Goal: Task Accomplishment & Management: Manage account settings

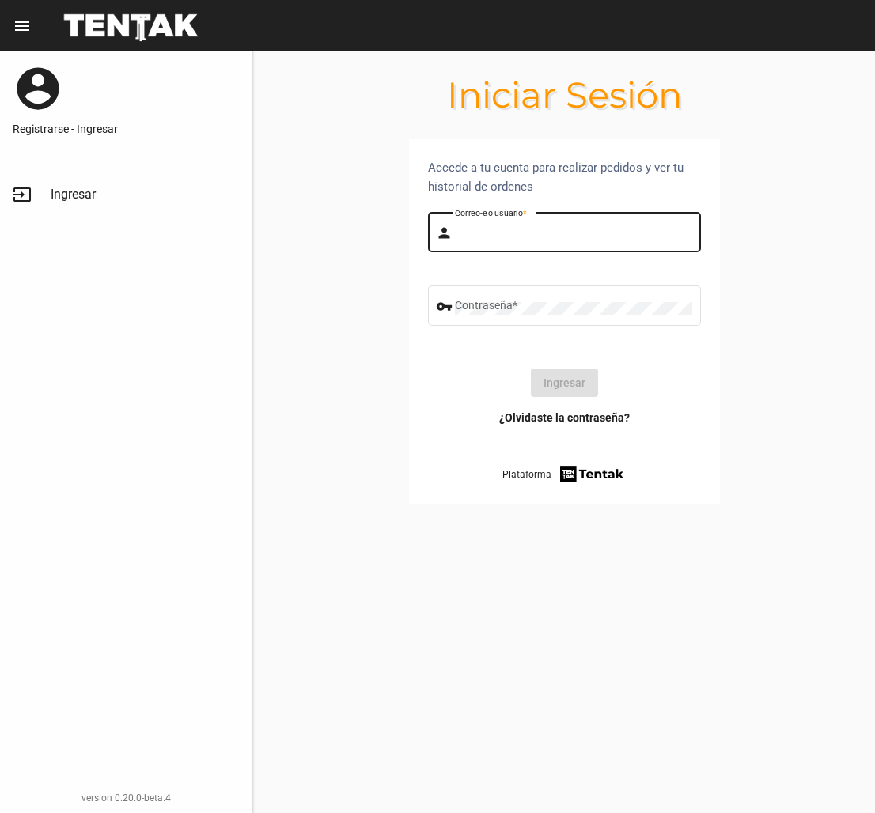
type input "dankehmb"
click at [563, 382] on button "Ingresar" at bounding box center [564, 383] width 67 height 28
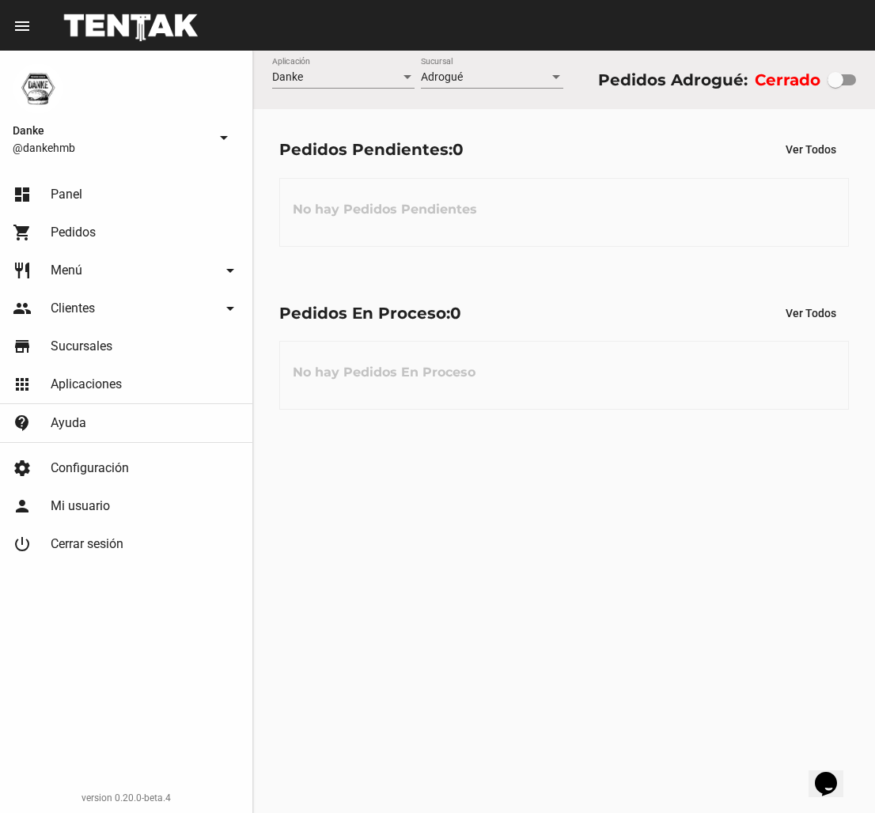
click at [95, 467] on span "Configuración" at bounding box center [90, 468] width 78 height 16
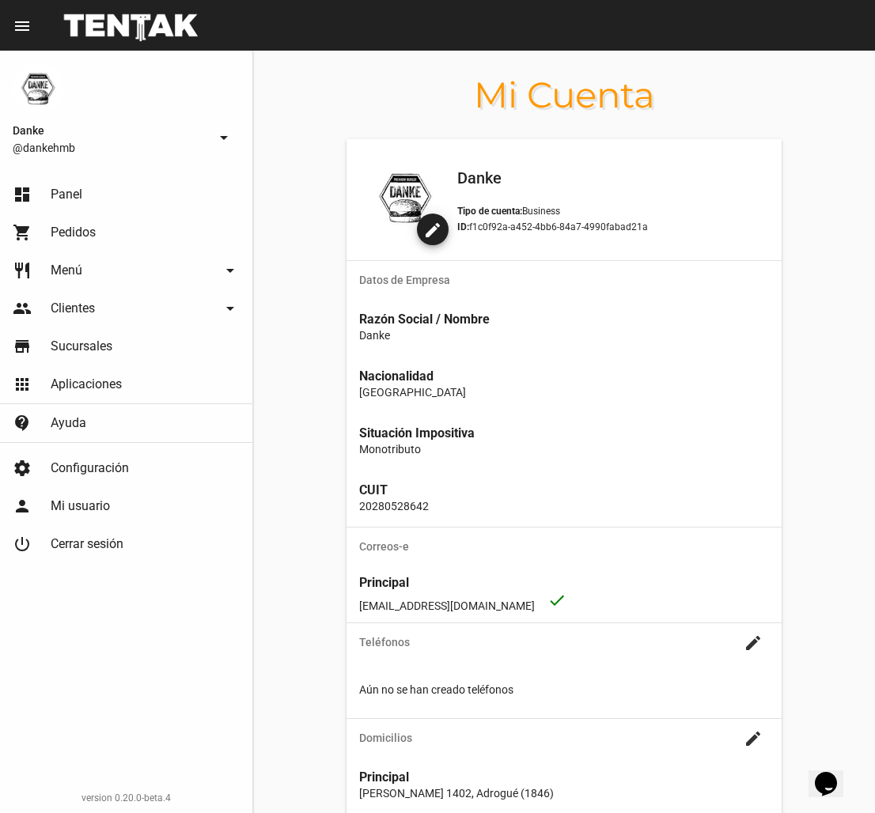
click at [65, 180] on link "dashboard Panel" at bounding box center [126, 195] width 252 height 38
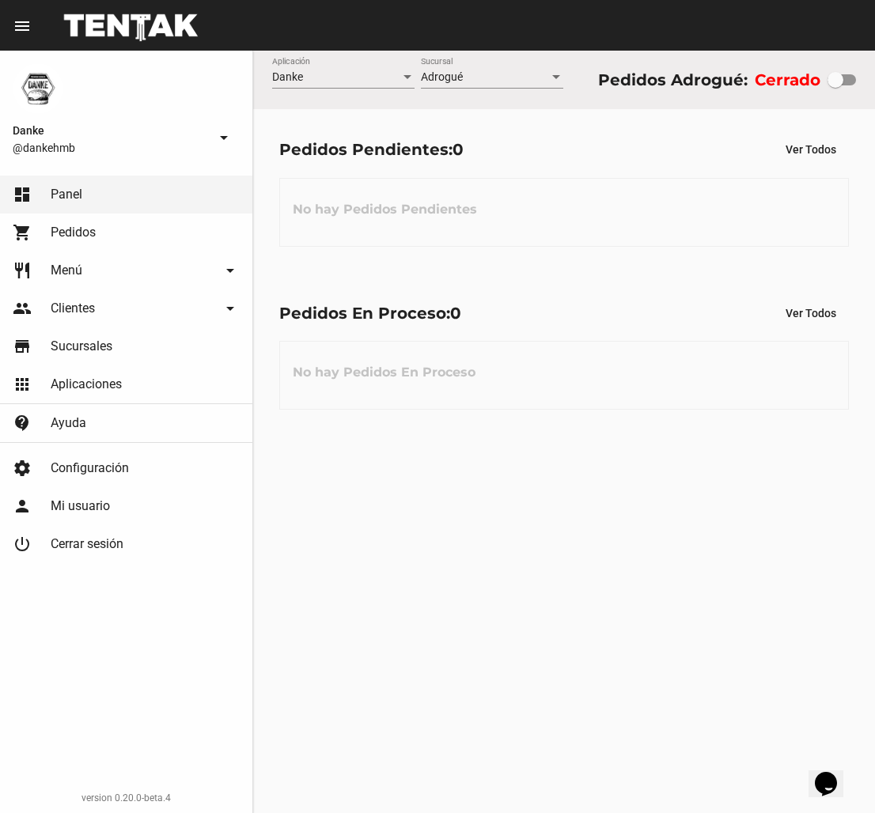
click at [73, 383] on span "Aplicaciones" at bounding box center [86, 385] width 71 height 16
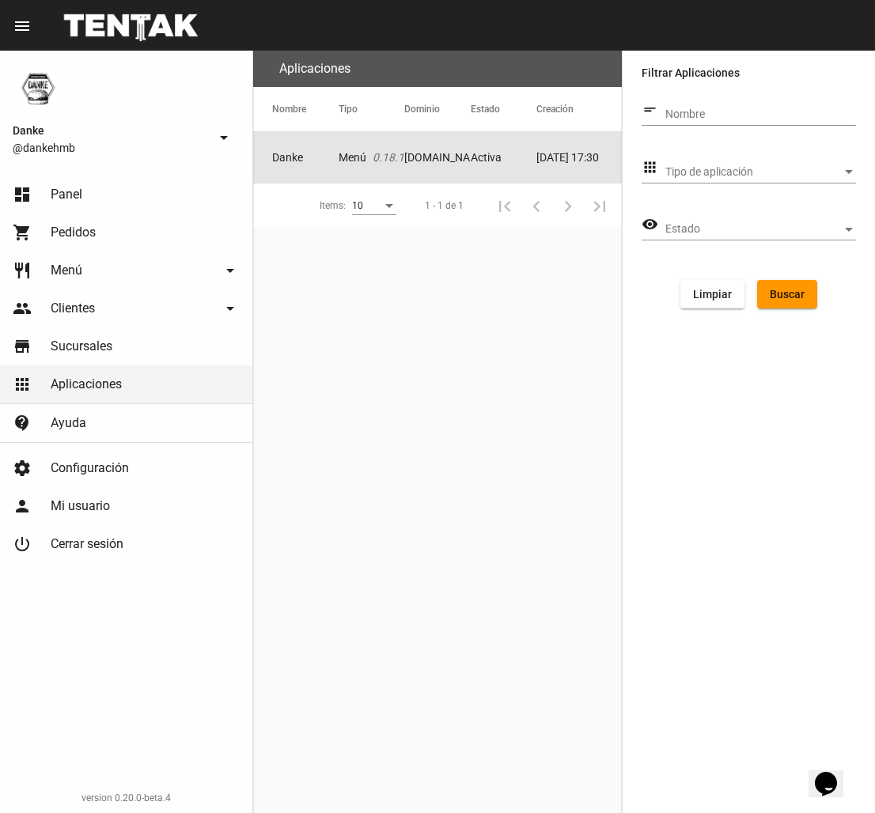
click at [377, 155] on icon "0.18.1" at bounding box center [389, 158] width 32 height 16
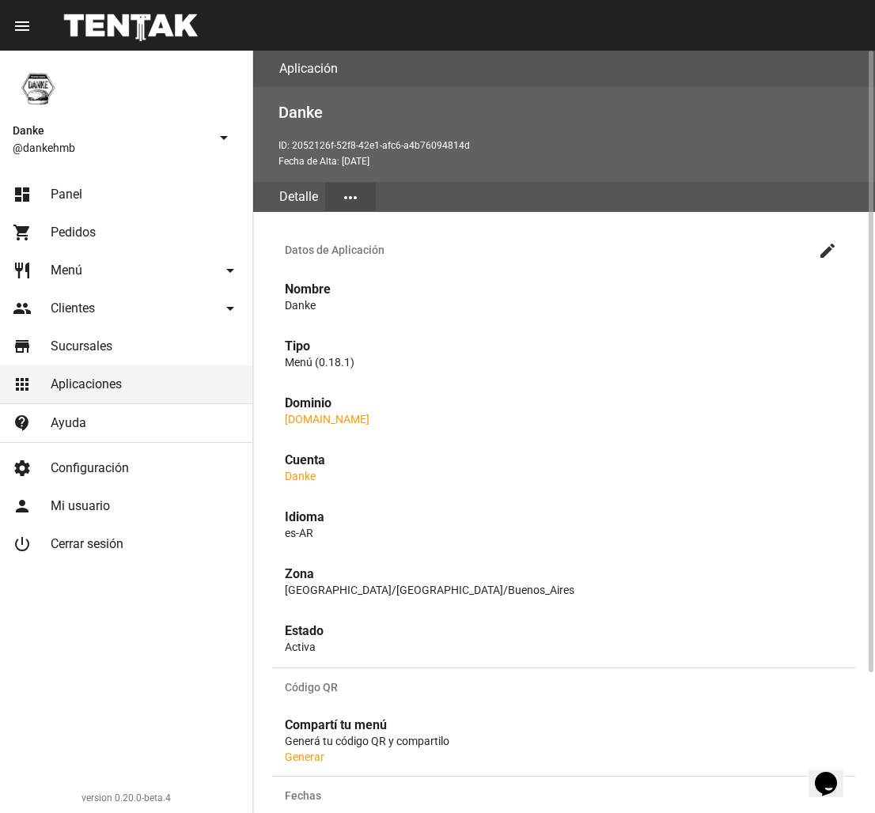
click at [352, 192] on mat-icon "more_horiz" at bounding box center [350, 197] width 19 height 19
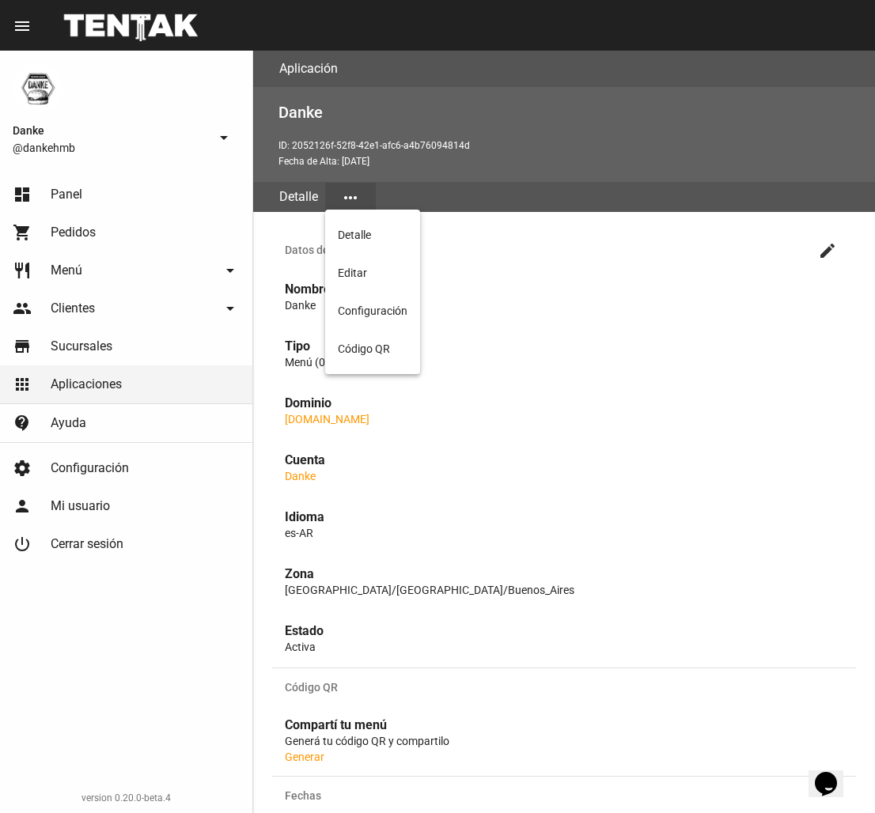
scroll to position [1, 0]
click at [619, 405] on div at bounding box center [437, 406] width 875 height 813
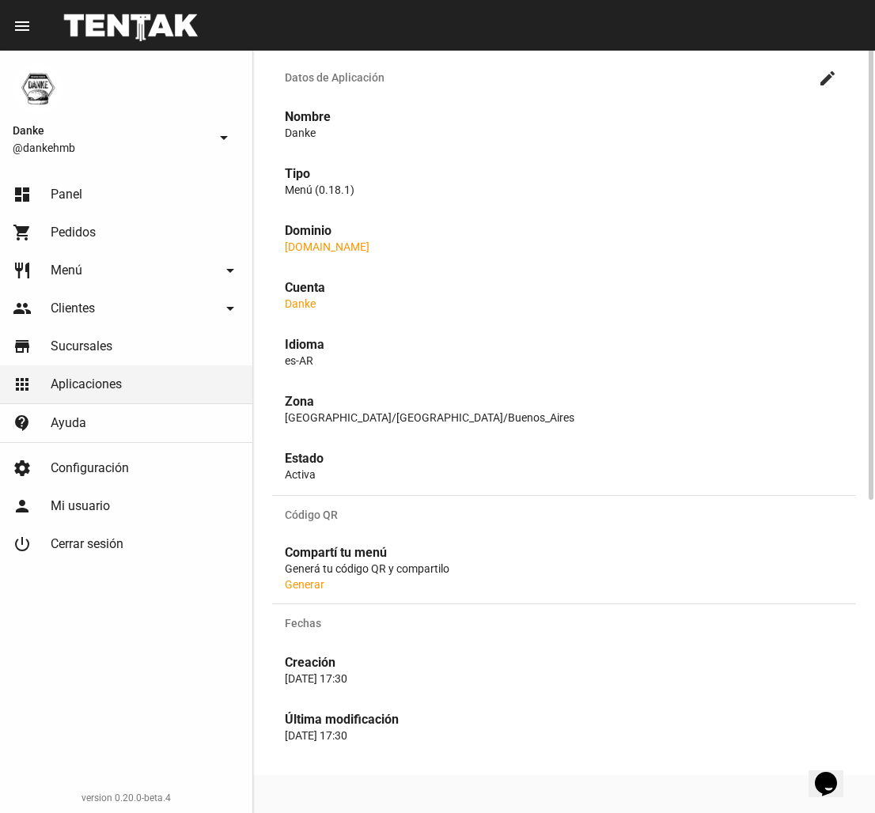
scroll to position [0, 0]
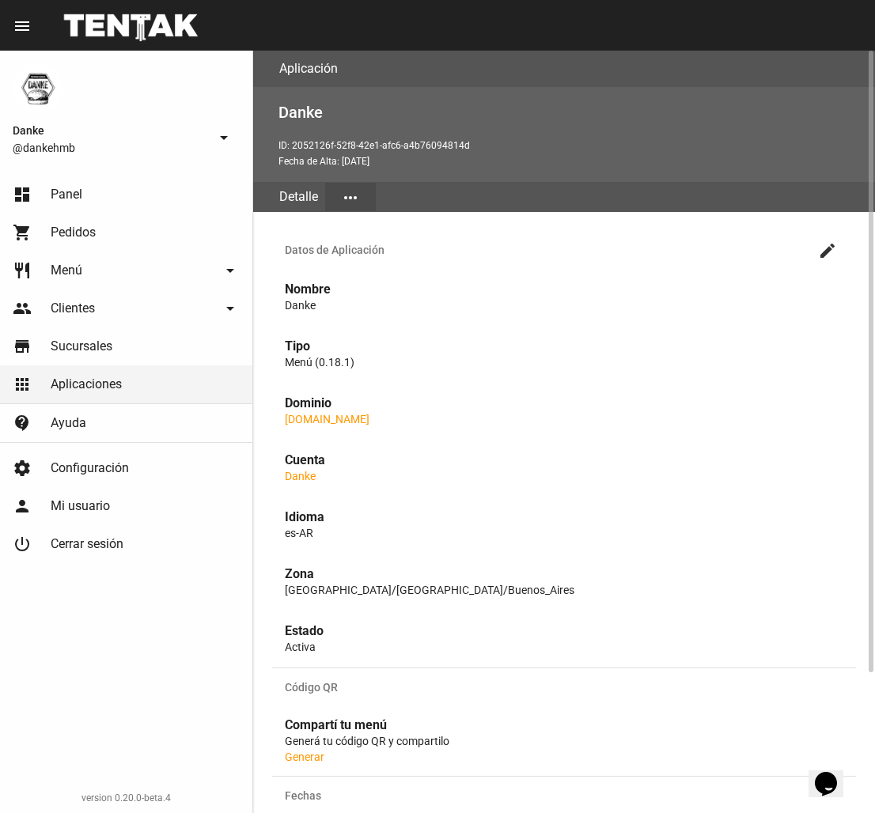
click at [354, 195] on mat-icon "more_horiz" at bounding box center [350, 197] width 19 height 19
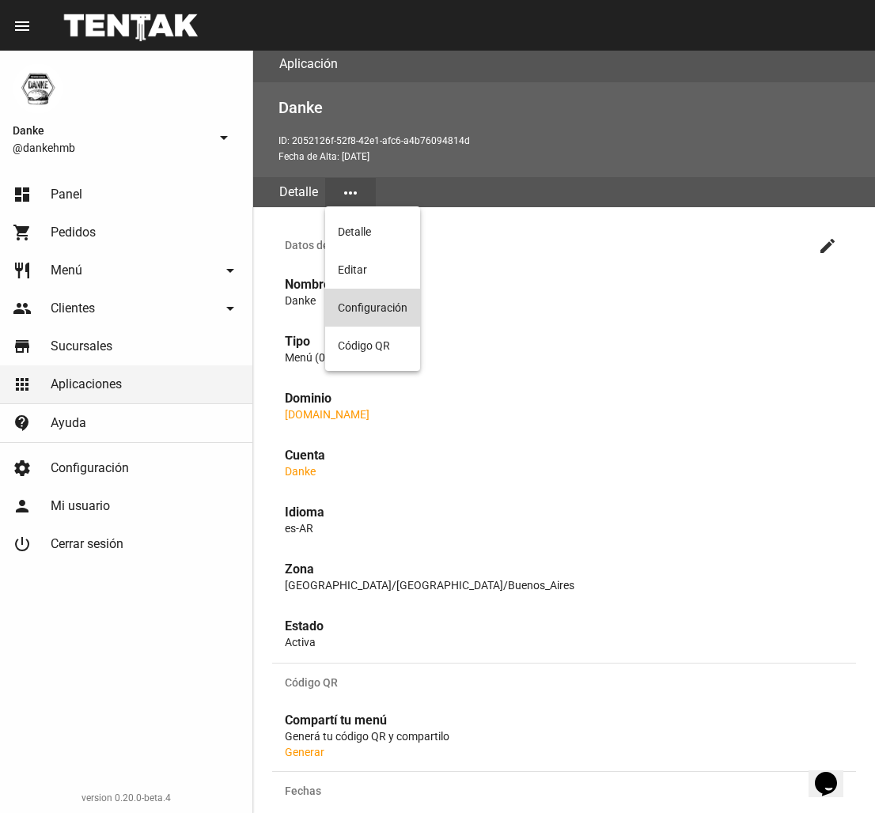
click at [373, 311] on button "Configuración" at bounding box center [372, 308] width 95 height 38
